Goal: Task Accomplishment & Management: Use online tool/utility

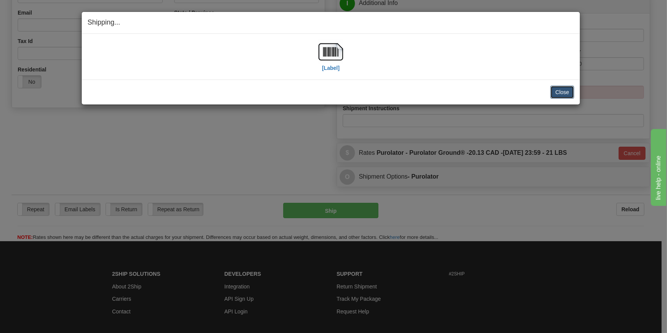
click at [564, 91] on button "Close" at bounding box center [562, 92] width 24 height 13
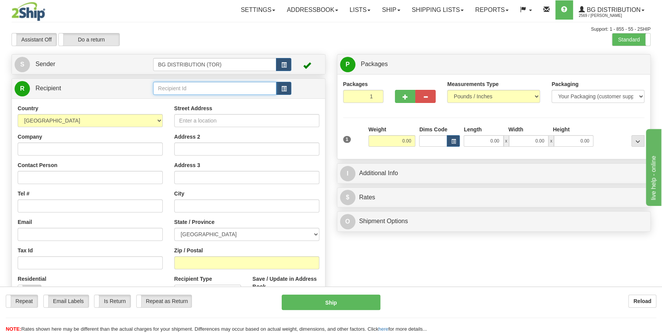
click at [196, 89] on input "text" at bounding box center [215, 88] width 124 height 13
click at [190, 98] on div "60419" at bounding box center [213, 100] width 116 height 8
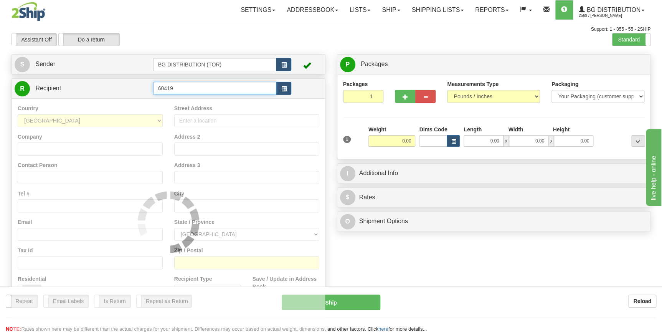
type input "60419"
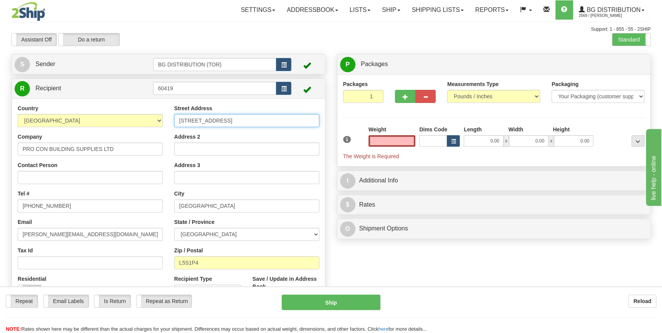
type input "0.00"
drag, startPoint x: 244, startPoint y: 120, endPoint x: 146, endPoint y: 112, distance: 98.9
click at [146, 112] on div "Country [GEOGRAPHIC_DATA] [GEOGRAPHIC_DATA] [GEOGRAPHIC_DATA] [GEOGRAPHIC_DATA]…" at bounding box center [168, 207] width 313 height 206
type input "s"
type input "SHOPPER DRUG [PERSON_NAME]"
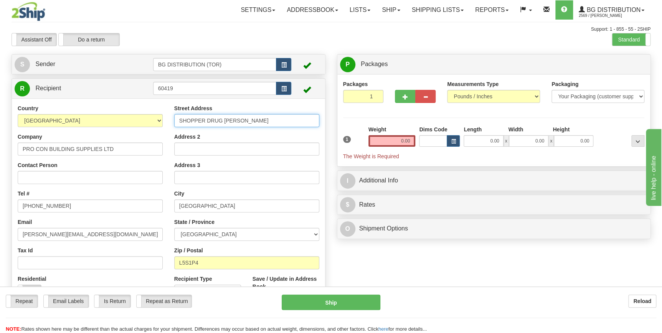
drag, startPoint x: 280, startPoint y: 121, endPoint x: 154, endPoint y: 119, distance: 125.9
click at [154, 119] on div "Country [GEOGRAPHIC_DATA] [GEOGRAPHIC_DATA] [GEOGRAPHIC_DATA] [GEOGRAPHIC_DATA]…" at bounding box center [168, 207] width 313 height 206
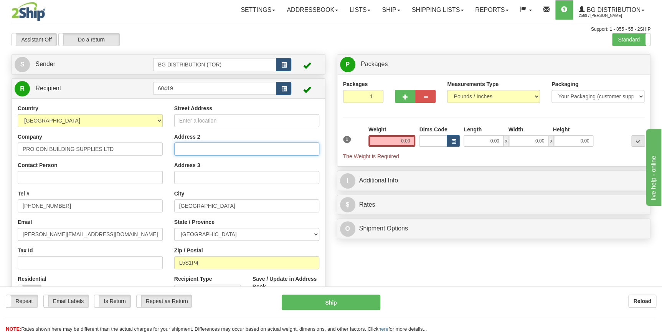
click at [196, 150] on input "Address 2" at bounding box center [246, 148] width 145 height 13
paste input "SHOPPER DRUG [PERSON_NAME]"
type input "SHOPPER DRUG [PERSON_NAME]"
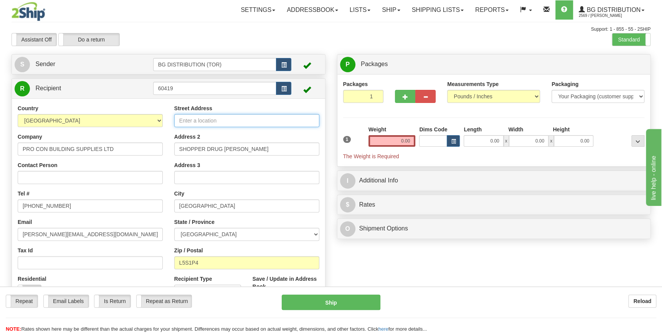
click at [200, 121] on input "Street Address" at bounding box center [246, 120] width 145 height 13
type input "[STREET_ADDRESS]"
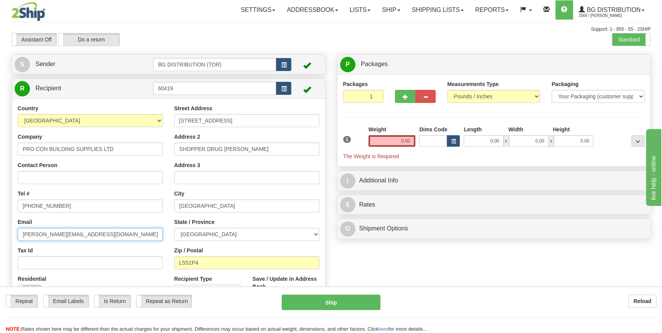
drag, startPoint x: 100, startPoint y: 234, endPoint x: -2, endPoint y: 229, distance: 101.4
click at [0, 229] on html "Training Course Close Toggle navigation Settings Shipping Preferences New Sende…" at bounding box center [331, 166] width 662 height 333
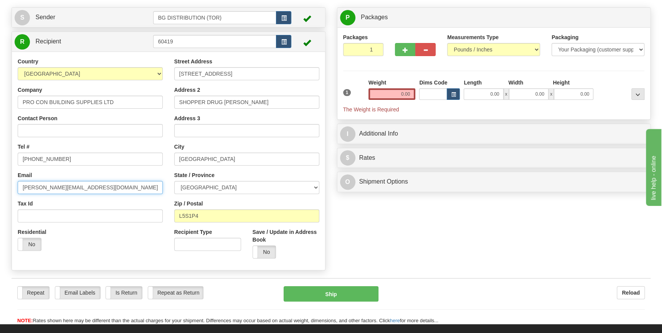
scroll to position [35, 0]
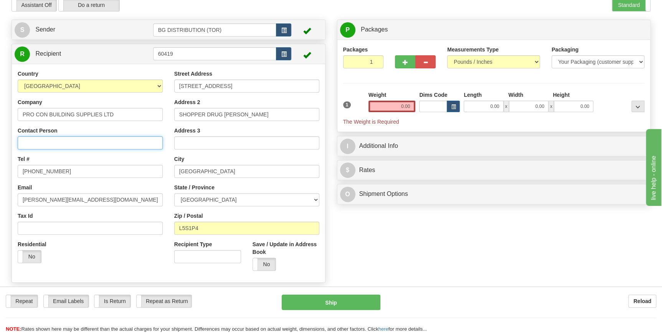
click at [52, 137] on input "Contact Person" at bounding box center [90, 142] width 145 height 13
type input "ATTN TELMO"
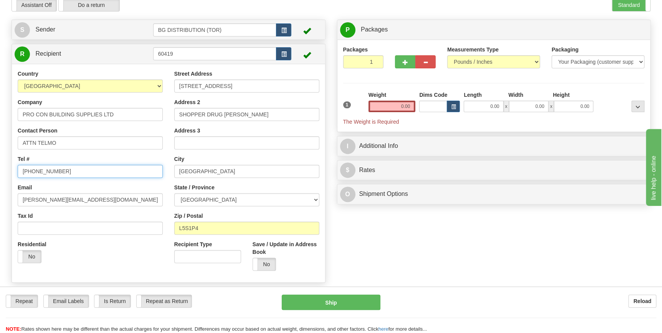
drag, startPoint x: 57, startPoint y: 168, endPoint x: -2, endPoint y: 156, distance: 60.0
click at [0, 156] on html "Training Course Close Toggle navigation Settings Shipping Preferences New Sende…" at bounding box center [331, 131] width 662 height 333
type input "4165263767"
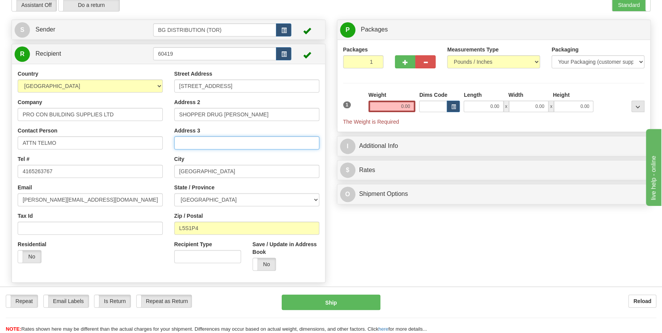
click at [231, 140] on input "Address 3" at bounding box center [246, 142] width 145 height 13
click at [399, 279] on div "Create a label for the return Create Pickup Without Label S" at bounding box center [331, 153] width 650 height 267
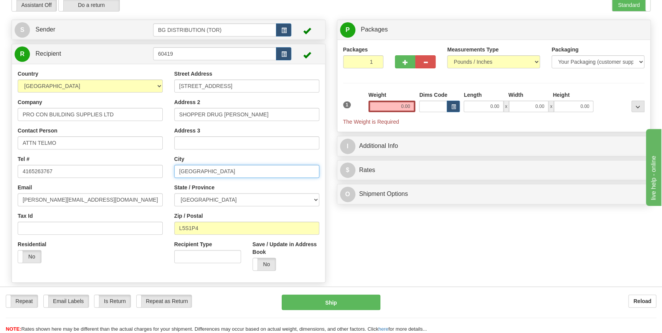
click at [228, 168] on input "[GEOGRAPHIC_DATA]" at bounding box center [246, 171] width 145 height 13
drag, startPoint x: 228, startPoint y: 168, endPoint x: 110, endPoint y: 153, distance: 119.1
click at [110, 153] on div "Country [GEOGRAPHIC_DATA] [GEOGRAPHIC_DATA] [GEOGRAPHIC_DATA] [GEOGRAPHIC_DATA]…" at bounding box center [168, 173] width 313 height 206
type input "DUNNVILLE"
drag, startPoint x: 222, startPoint y: 226, endPoint x: 149, endPoint y: 227, distance: 72.9
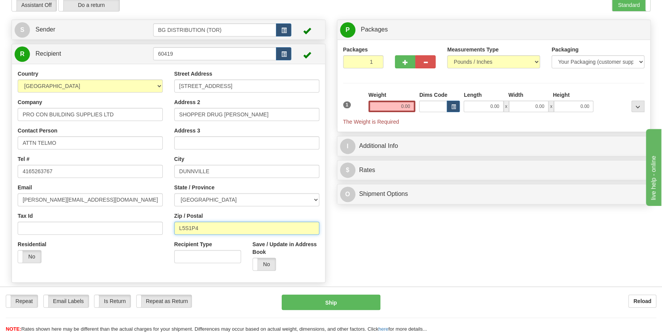
click at [149, 227] on div "Country [GEOGRAPHIC_DATA] [GEOGRAPHIC_DATA] [GEOGRAPHIC_DATA] [GEOGRAPHIC_DATA]…" at bounding box center [168, 173] width 313 height 206
type input "N1A2Z1"
click at [400, 227] on div "Create a label for the return Create Pickup Without Label S" at bounding box center [331, 153] width 650 height 267
click at [396, 107] on input "0.00" at bounding box center [391, 107] width 47 height 12
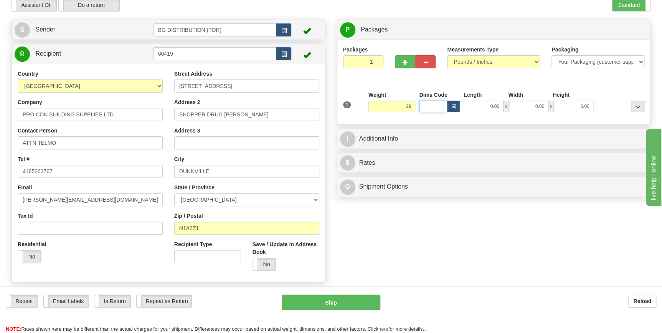
type input "29.00"
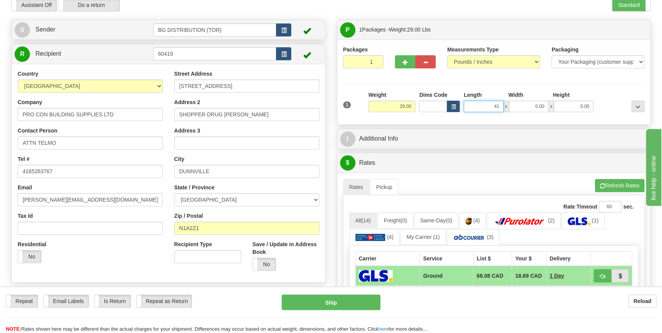
type input "41.00"
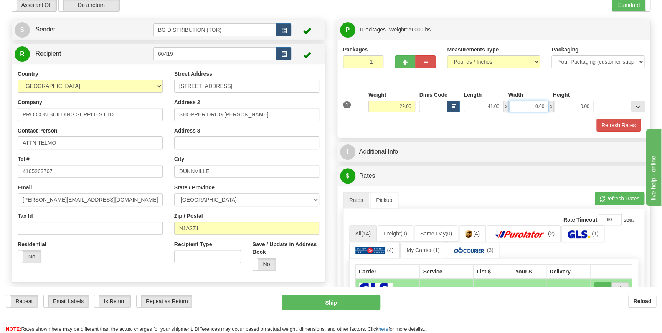
click at [535, 105] on input "0.00" at bounding box center [529, 107] width 40 height 12
type input "8.00"
type input "6.00"
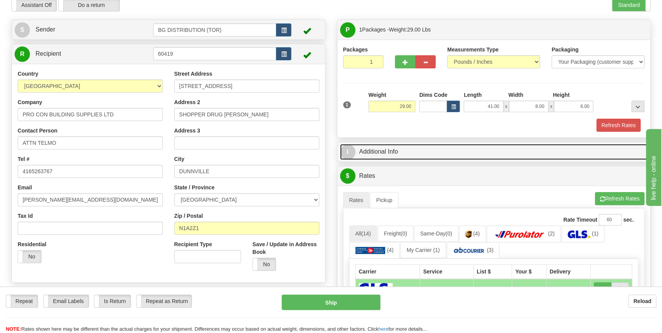
click at [456, 152] on link "I Additional Info" at bounding box center [494, 152] width 308 height 16
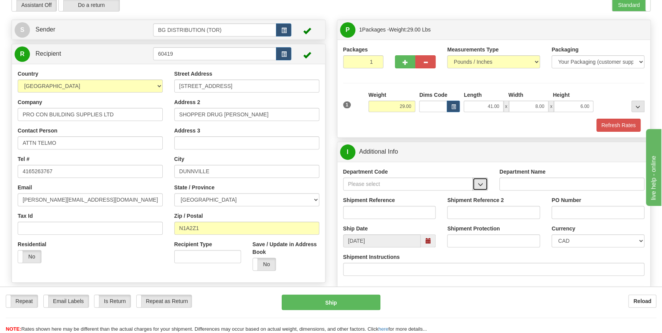
click at [480, 185] on span "button" at bounding box center [479, 184] width 5 height 5
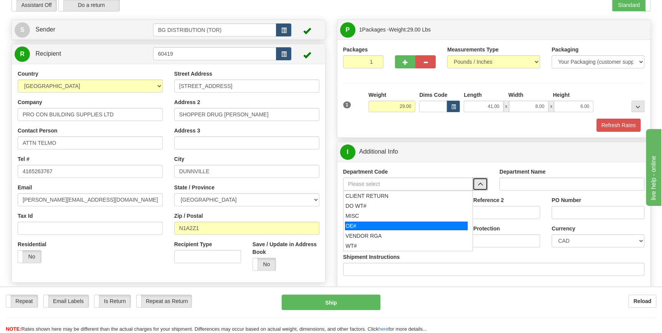
click at [383, 228] on div "OE#" at bounding box center [406, 225] width 122 height 8
type input "OE#"
type input "ORDERS"
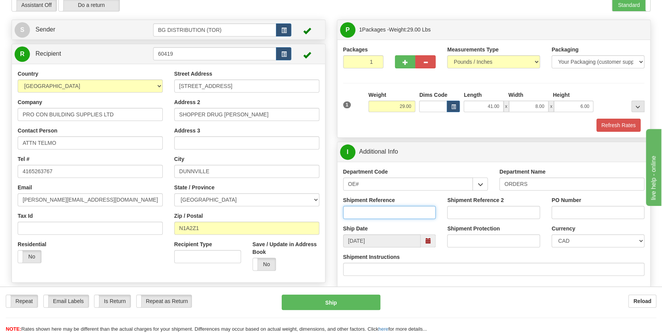
click at [365, 209] on input "Shipment Reference" at bounding box center [389, 212] width 93 height 13
type input "70177167-00"
click at [575, 214] on input "PO Number" at bounding box center [597, 212] width 93 height 13
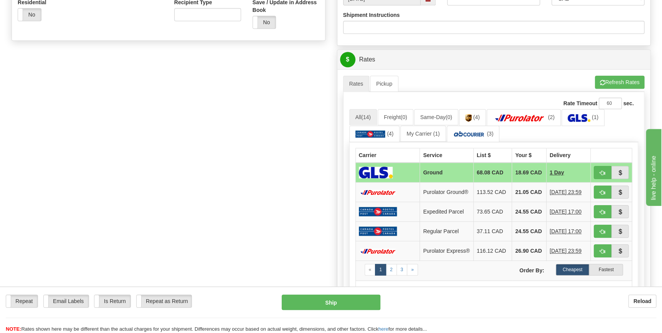
scroll to position [279, 0]
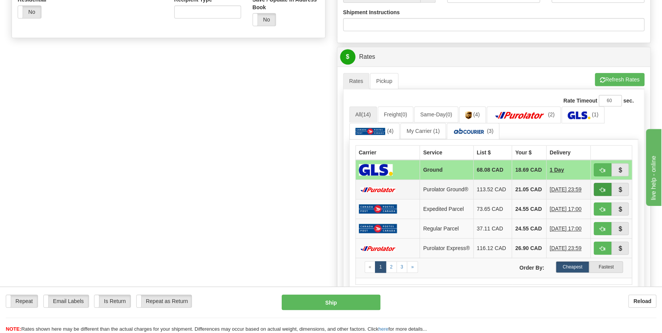
type input "S109743"
click at [601, 191] on span "button" at bounding box center [602, 189] width 5 height 5
type input "260"
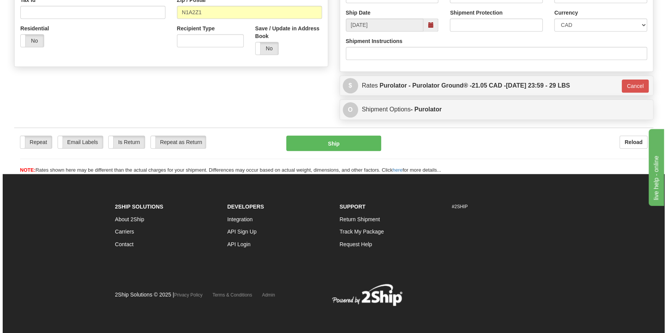
scroll to position [250, 0]
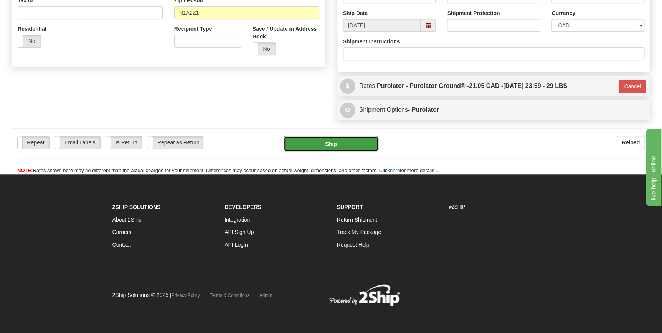
click at [332, 147] on button "Ship" at bounding box center [331, 143] width 95 height 15
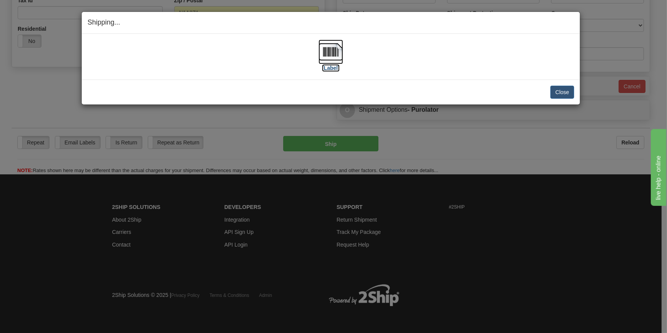
click at [331, 59] on img at bounding box center [330, 52] width 25 height 25
click at [561, 96] on button "Close" at bounding box center [562, 92] width 24 height 13
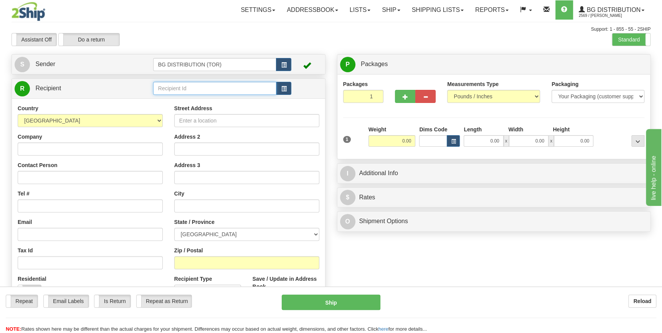
click at [168, 89] on input "text" at bounding box center [215, 88] width 124 height 13
click at [174, 97] on div "60321" at bounding box center [213, 100] width 116 height 8
type input "60321"
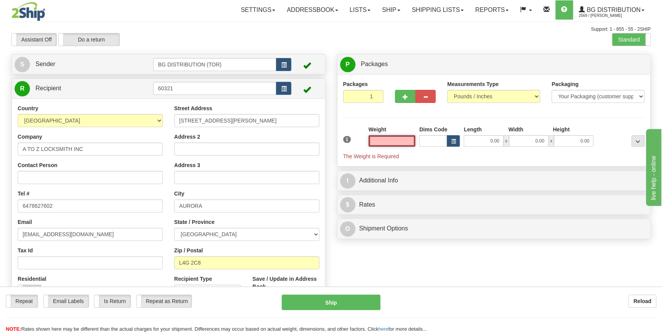
click at [394, 141] on input "text" at bounding box center [391, 141] width 47 height 12
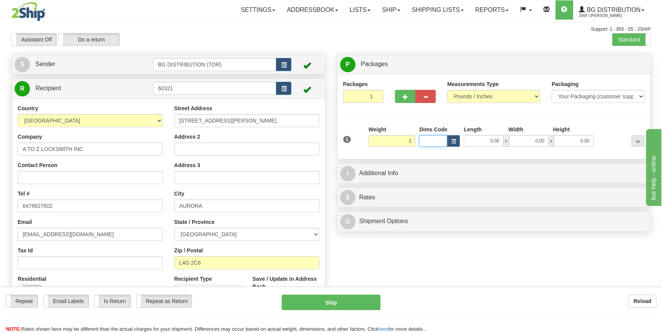
type input "3.00"
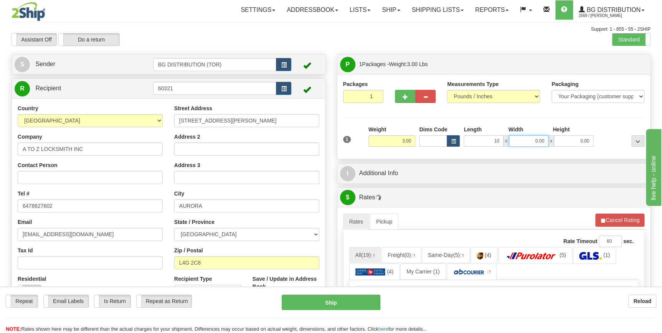
type input "10.00"
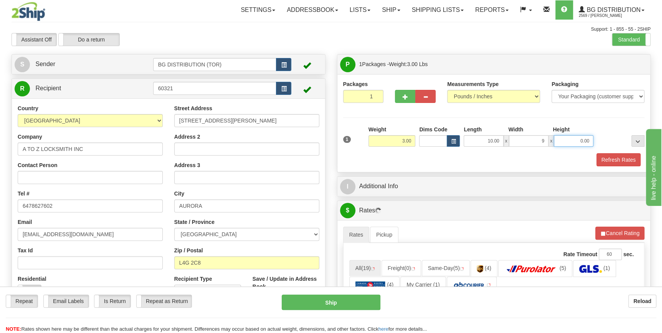
type input "9.00"
type input "6.00"
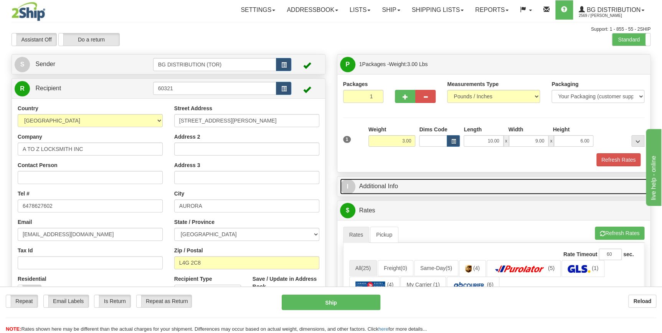
click at [373, 190] on link "I Additional Info" at bounding box center [494, 186] width 308 height 16
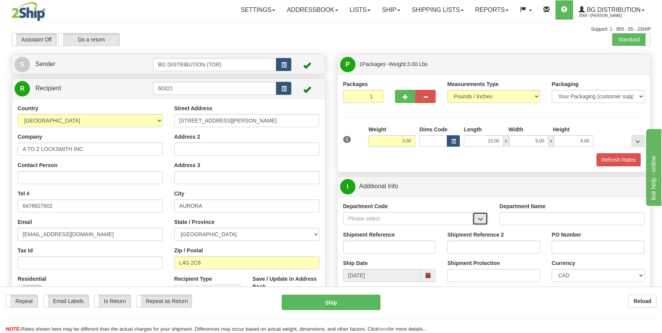
click at [478, 218] on span "button" at bounding box center [479, 218] width 5 height 5
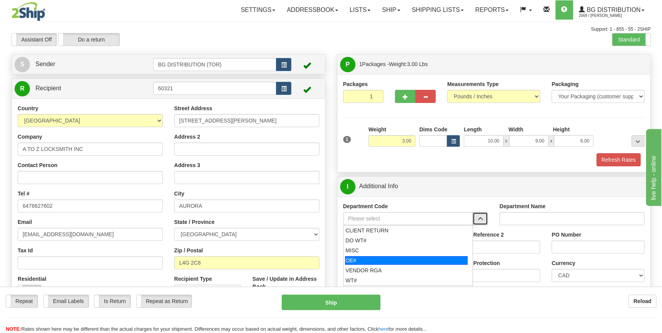
click at [399, 260] on div "OE#" at bounding box center [406, 260] width 122 height 8
type input "OE#"
type input "ORDERS"
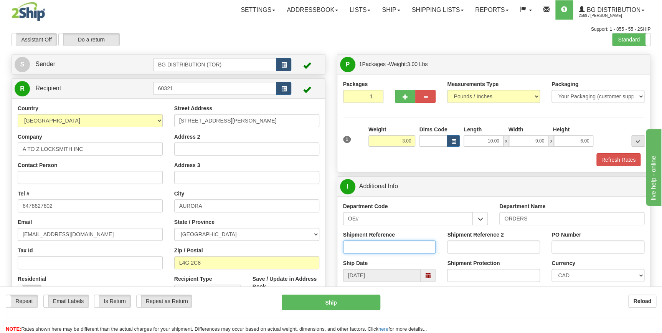
click at [384, 249] on input "Shipment Reference" at bounding box center [389, 246] width 93 height 13
type input "70183788-00"
click at [589, 249] on input "PO Number" at bounding box center [597, 246] width 93 height 13
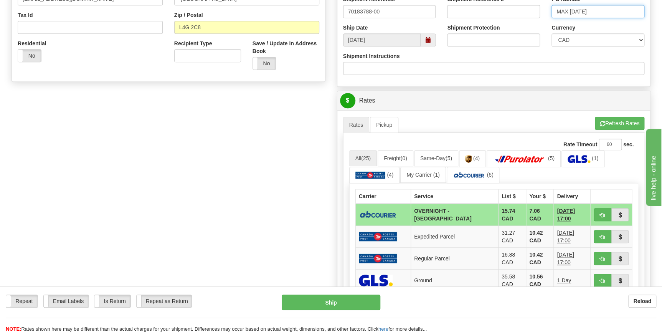
scroll to position [244, 0]
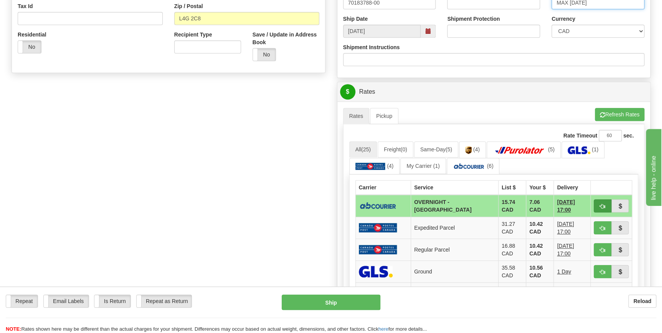
type input "MAX 9/5/25"
drag, startPoint x: 607, startPoint y: 209, endPoint x: 595, endPoint y: 226, distance: 20.7
click at [607, 209] on button "button" at bounding box center [603, 205] width 18 height 13
type input "4"
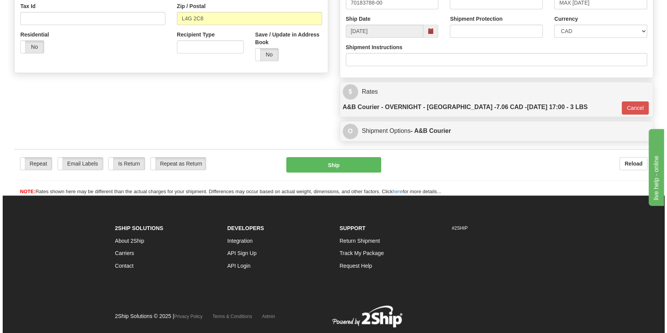
scroll to position [243, 0]
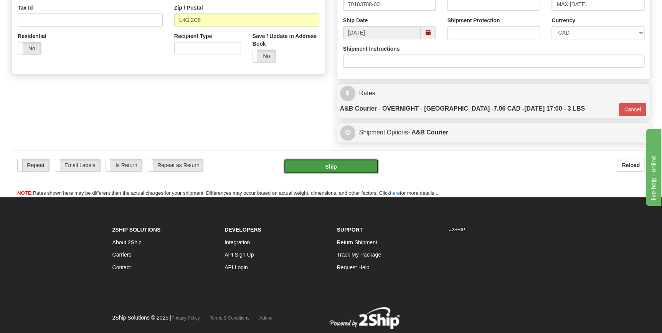
click at [348, 158] on button "Ship" at bounding box center [331, 165] width 95 height 15
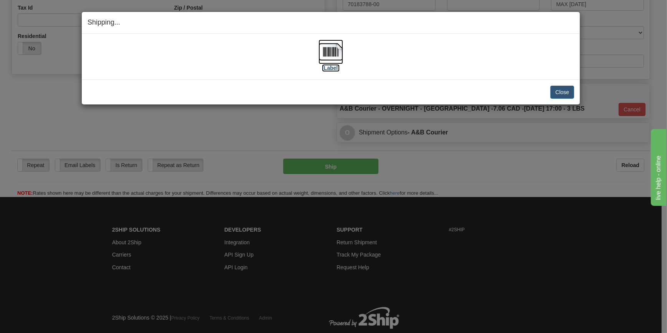
click at [332, 50] on img at bounding box center [330, 52] width 25 height 25
